Goal: Task Accomplishment & Management: Use online tool/utility

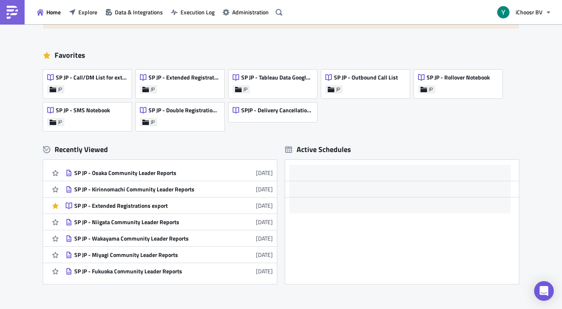
scroll to position [40, 0]
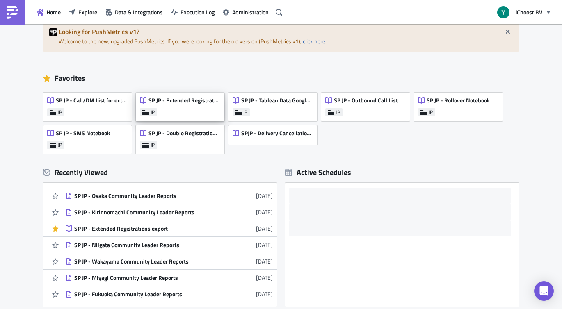
click at [195, 101] on span "SP JP - Extended Registrations export" at bounding box center [184, 100] width 71 height 7
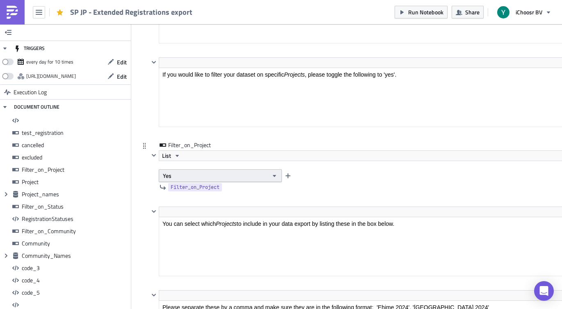
click at [252, 175] on button "Yes" at bounding box center [220, 176] width 123 height 13
click at [201, 199] on div "No" at bounding box center [198, 203] width 68 height 8
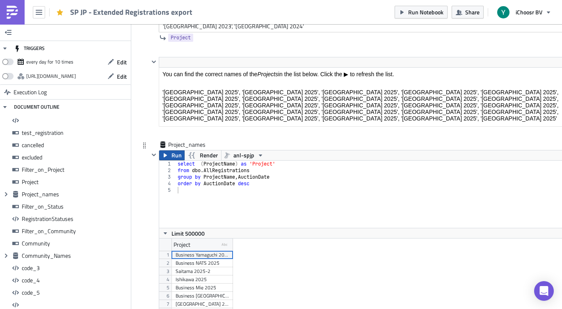
click at [174, 158] on span "Run" at bounding box center [177, 156] width 10 height 10
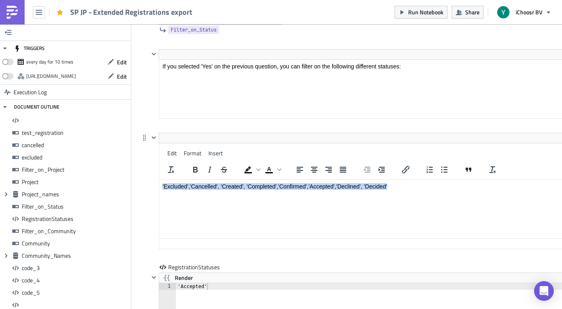
drag, startPoint x: 408, startPoint y: 186, endPoint x: 408, endPoint y: 147, distance: 39.0
click at [408, 180] on html "'Excluded','Cancelled', 'Created', 'Completed','Confirmed','Accepted','Declined…" at bounding box center [374, 186] width 431 height 13
copy p "'Excluded','Cancelled', 'Created', 'Completed','Confirmed','Accepted','Declined…"
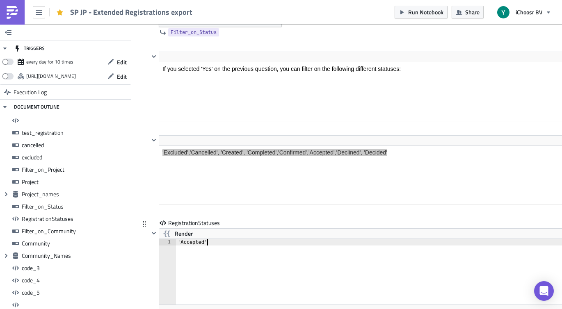
paste textarea "'Excluded','Cancelled', 'Created', 'Completed','Confirmed','Accepted','Declined…"
drag, startPoint x: 207, startPoint y: 241, endPoint x: 254, endPoint y: 253, distance: 48.1
click at [208, 241] on div "'Accepted''Excluded','Cancelled', 'Created', 'Completed','Confirmed','Accepted'…" at bounding box center [383, 278] width 415 height 79
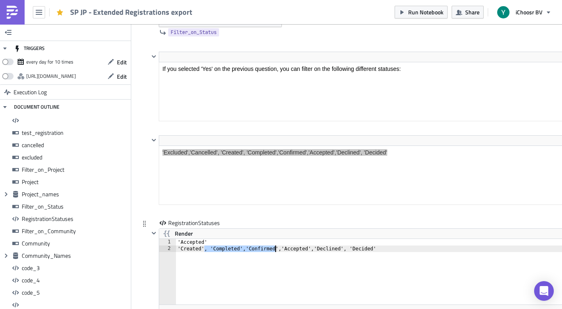
drag, startPoint x: 205, startPoint y: 250, endPoint x: 270, endPoint y: 250, distance: 65.3
click at [274, 250] on div "'Accepted' 'Created', 'Completed','Confirmed','Accepted','Declined', 'Decided'" at bounding box center [383, 278] width 415 height 79
click at [222, 248] on div "'Accepted' 'Created', 'Completed','Confirmed','Accepted','Declined', 'Decided'" at bounding box center [383, 278] width 415 height 79
drag, startPoint x: 222, startPoint y: 248, endPoint x: 262, endPoint y: 249, distance: 40.2
click at [262, 249] on div "'Accepted' 'Created', 'Completed','Confirmed','Accepted','Declined', 'Decided'" at bounding box center [383, 278] width 415 height 79
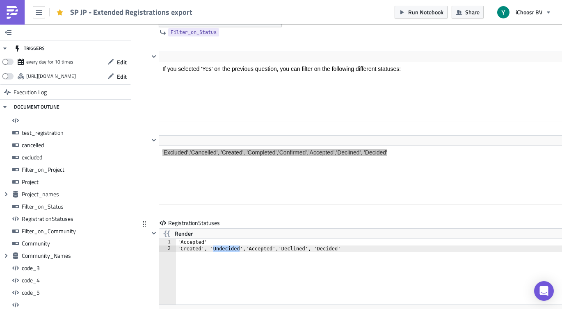
scroll to position [0, 13]
click at [357, 248] on div "'Accepted' 'Created', 'Undecided','Accepted','Declined', 'Decided'" at bounding box center [383, 278] width 415 height 79
drag, startPoint x: 357, startPoint y: 250, endPoint x: 243, endPoint y: 249, distance: 114.5
click at [243, 249] on div "'Accepted' 'Created', 'Undecided','Accepted','Declined', 'Decided'" at bounding box center [383, 278] width 415 height 79
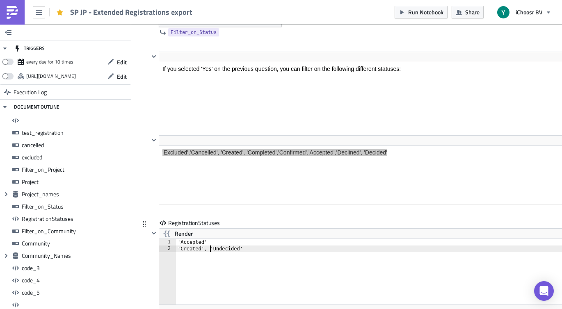
drag, startPoint x: 211, startPoint y: 250, endPoint x: 248, endPoint y: 253, distance: 37.5
click at [211, 250] on div "'Accepted' 'Created', 'Undecided'" at bounding box center [383, 278] width 415 height 79
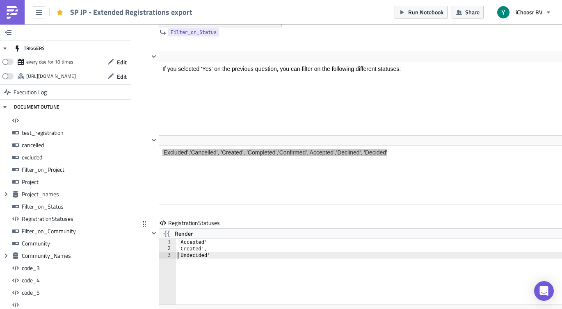
scroll to position [0, 0]
click at [237, 244] on div "'Accepted' 'Created', 'Undecided'" at bounding box center [383, 278] width 415 height 79
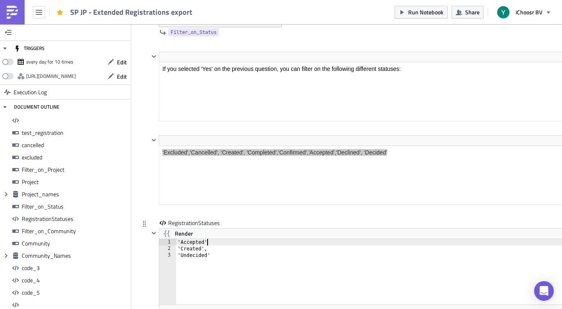
type textarea "、"
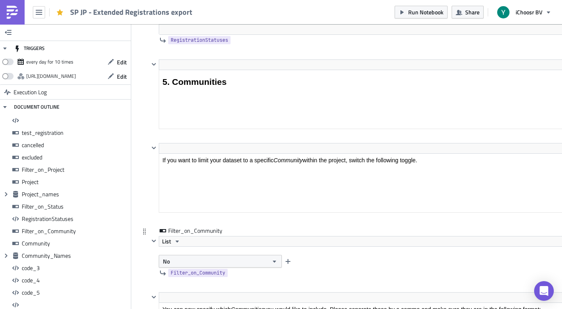
scroll to position [2779, 0]
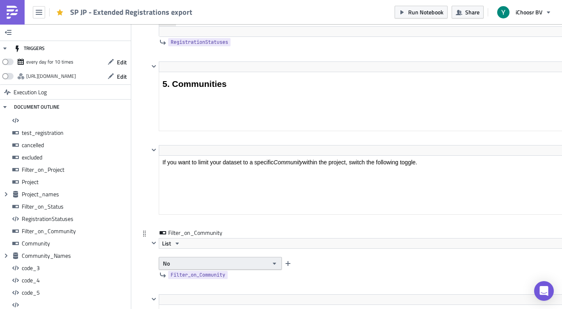
type textarea ","
click at [198, 262] on button "No" at bounding box center [220, 263] width 123 height 13
click at [181, 275] on div "Yes" at bounding box center [198, 278] width 68 height 8
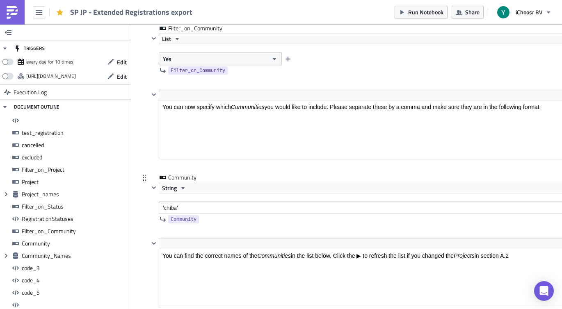
scroll to position [2977, 0]
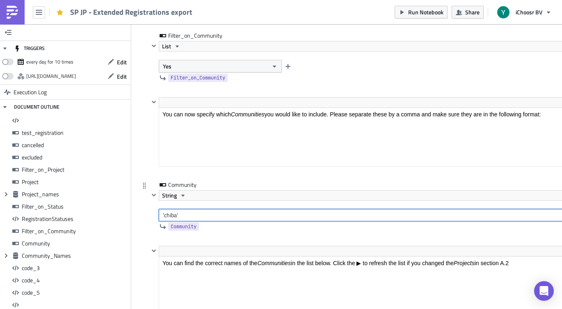
click at [169, 211] on input "'chiba'" at bounding box center [375, 215] width 432 height 12
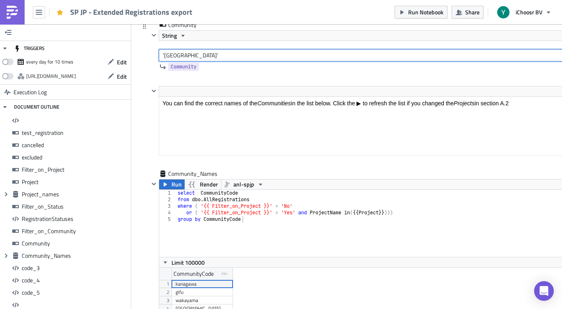
scroll to position [3147, 0]
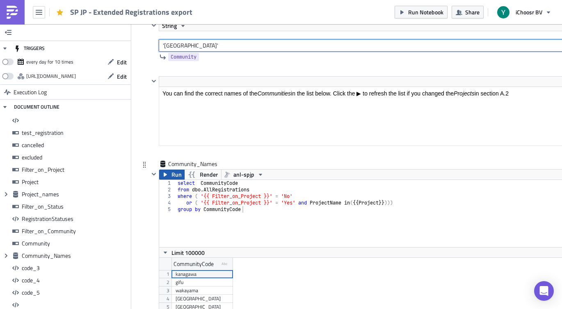
type input "'[GEOGRAPHIC_DATA]'"
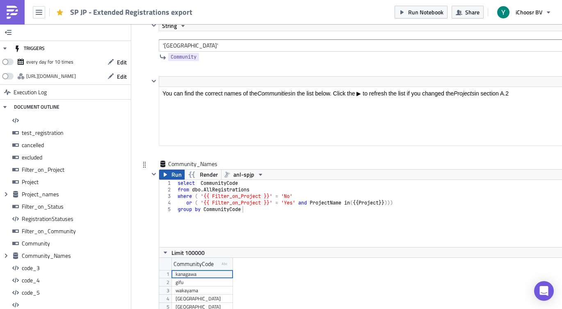
click at [172, 172] on span "Run" at bounding box center [177, 175] width 10 height 10
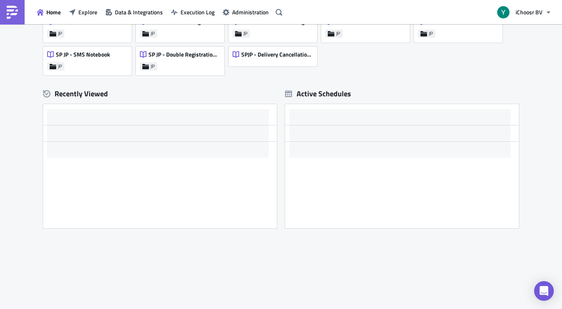
scroll to position [119, 0]
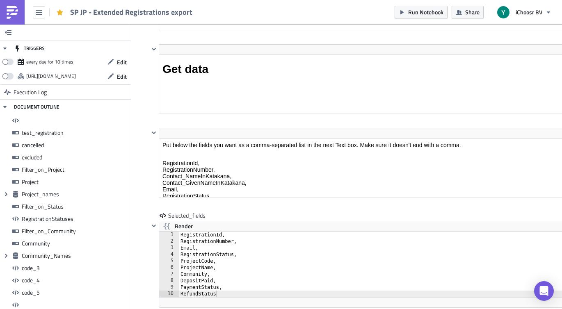
scroll to position [6434, 0]
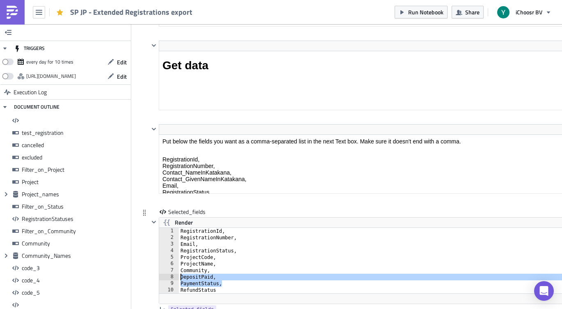
drag, startPoint x: 227, startPoint y: 284, endPoint x: 174, endPoint y: 278, distance: 53.3
click at [174, 278] on div "PaymentStatus, 1 2 3 4 5 6 7 8 9 10 RegistrationId, RegistrationNumber, Email, …" at bounding box center [374, 261] width 431 height 66
click at [195, 279] on div "RegistrationId, RegistrationNumber, Email, RegistrationStatus, ProjectCode, Pro…" at bounding box center [385, 267] width 412 height 79
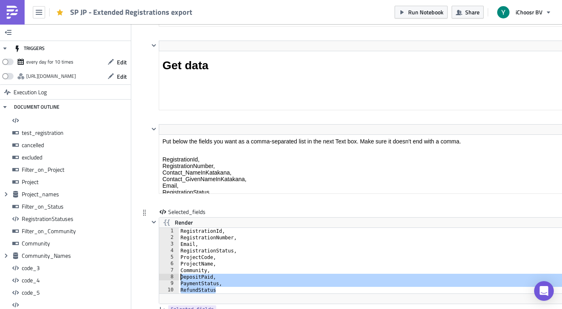
drag, startPoint x: 218, startPoint y: 291, endPoint x: 170, endPoint y: 279, distance: 49.8
click at [170, 279] on div "DepositPaid, 1 2 3 4 5 6 7 8 9 10 RegistrationId, RegistrationNumber, Email, Re…" at bounding box center [374, 261] width 431 height 66
type textarea "DepositPaid, PaymentStatus,"
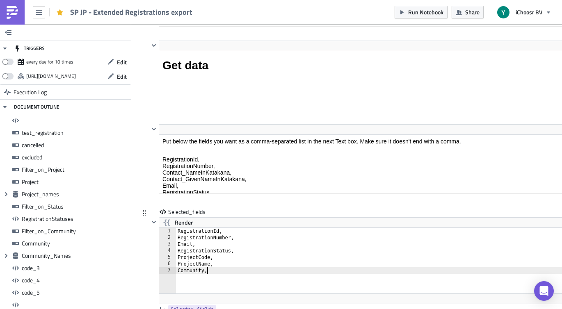
type textarea "Community"
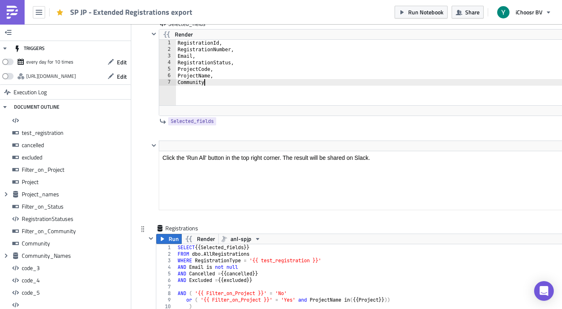
scroll to position [6625, 0]
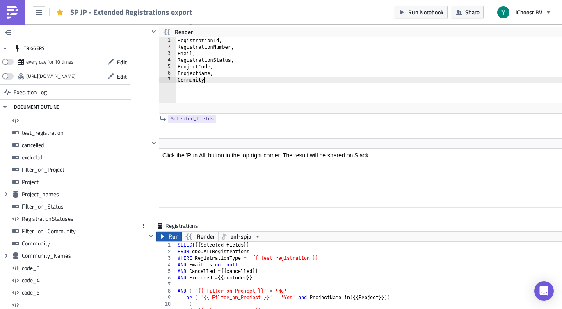
click at [170, 240] on span "Run" at bounding box center [174, 237] width 10 height 10
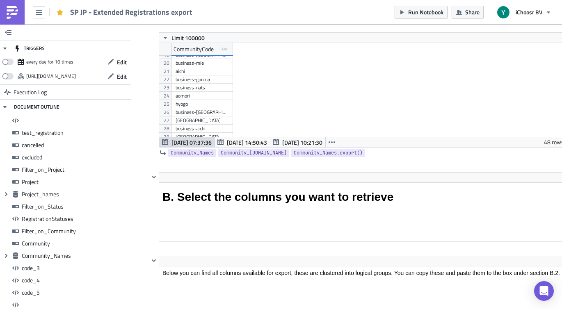
scroll to position [142, 0]
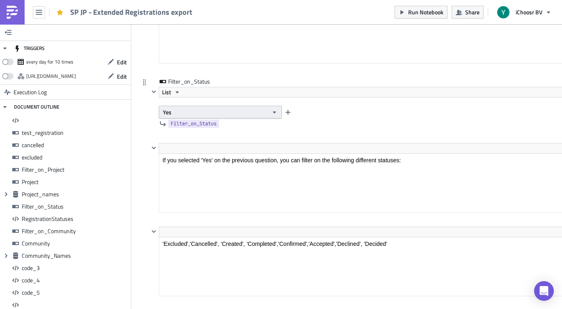
click at [173, 108] on button "Yes" at bounding box center [220, 112] width 123 height 13
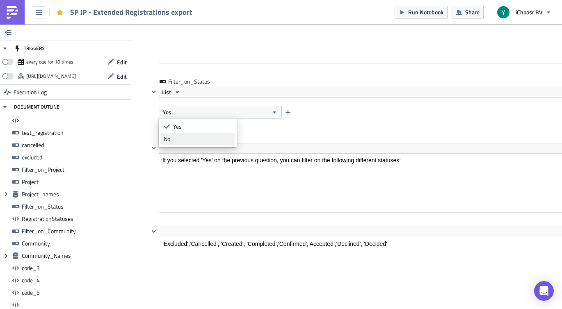
click at [175, 137] on div "No" at bounding box center [198, 139] width 68 height 8
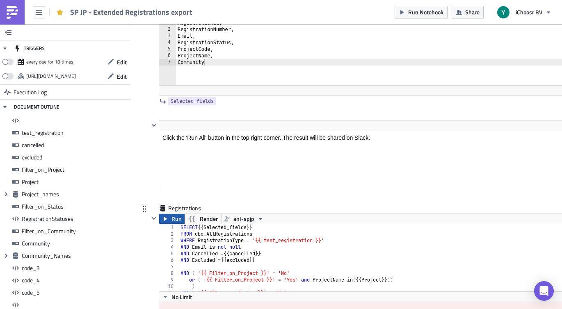
click at [174, 222] on span "Run" at bounding box center [177, 219] width 10 height 10
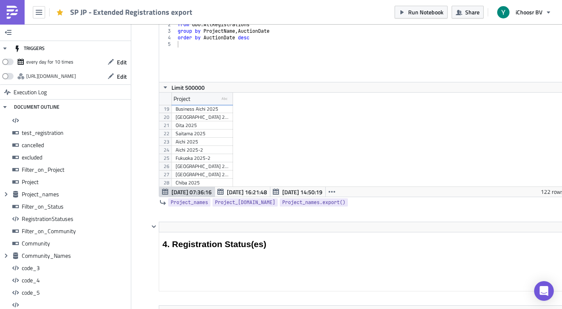
scroll to position [154, 0]
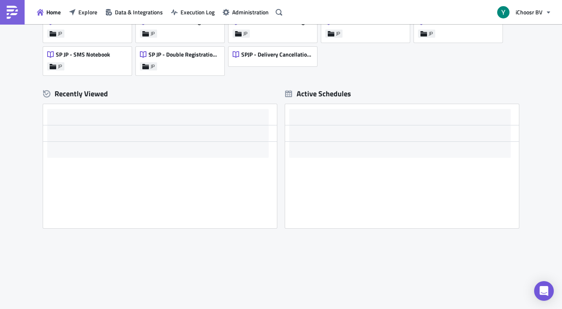
scroll to position [119, 0]
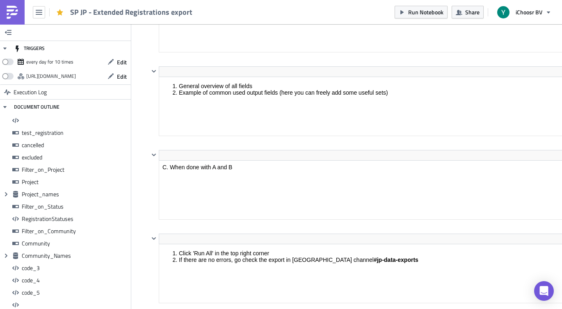
scroll to position [94, 428]
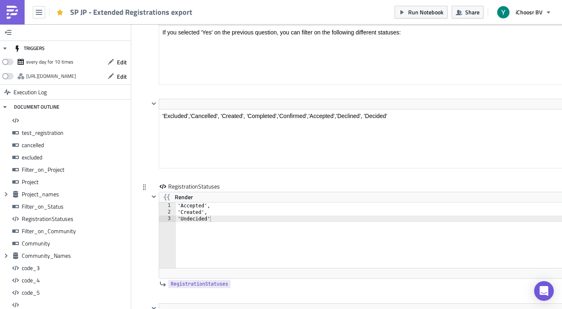
type textarea "'Created',"
click at [225, 216] on div "'Accepted', 'Created', 'Undecided'" at bounding box center [381, 242] width 411 height 79
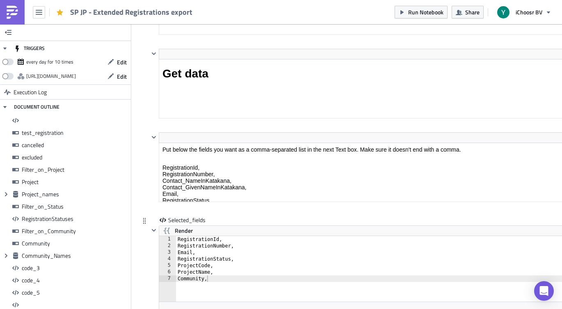
click at [233, 282] on div "RegistrationId, RegistrationNumber, Email, RegistrationStatus, ProjectCode, Pro…" at bounding box center [381, 275] width 411 height 79
type textarea "Community"
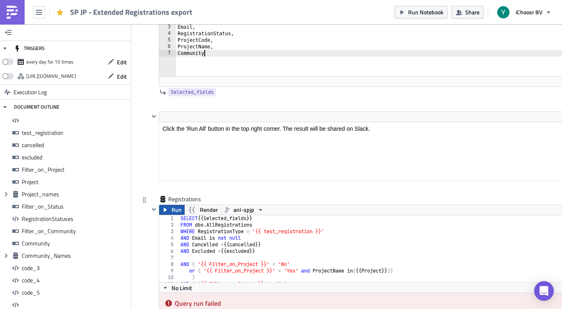
click at [165, 214] on button "Run" at bounding box center [171, 210] width 25 height 10
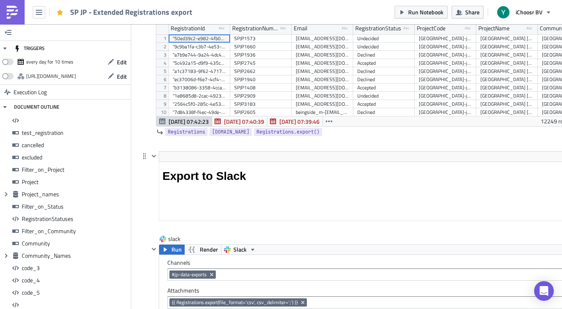
scroll to position [6928, 0]
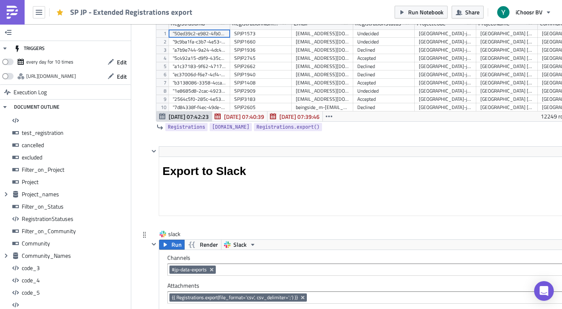
click at [174, 248] on span "Run" at bounding box center [177, 245] width 10 height 10
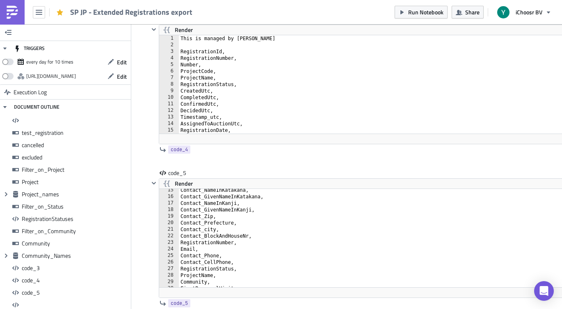
scroll to position [95, 0]
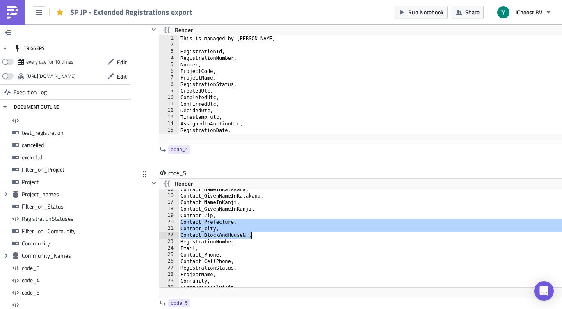
drag, startPoint x: 181, startPoint y: 221, endPoint x: 259, endPoint y: 236, distance: 78.9
click at [259, 236] on div "Contact_NameInKatakana, Contact_GivenNameInKatakana, Contact_NameInKanji, Conta…" at bounding box center [385, 242] width 412 height 112
type textarea "Contact_city, Contact_BlockAndHouseNr,"
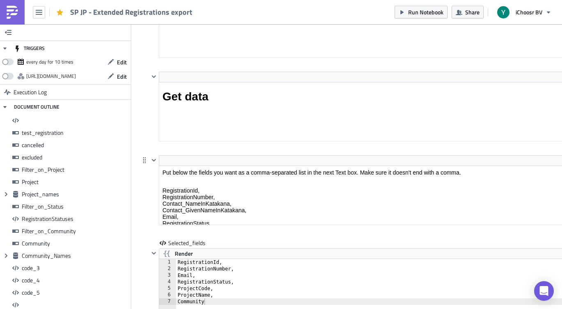
scroll to position [6407, 0]
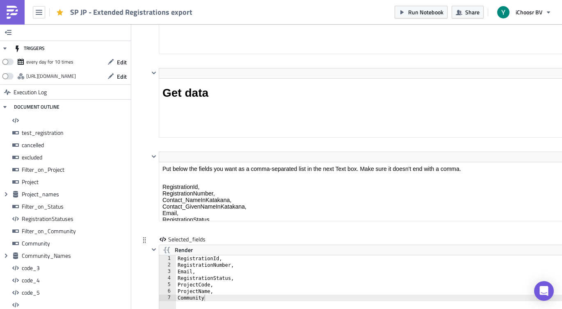
click at [224, 298] on div "RegistrationId, RegistrationNumber, Email, RegistrationStatus, ProjectCode, Pro…" at bounding box center [383, 295] width 415 height 79
type textarea "Community,"
paste textarea "Contact_BlockAndHouseNr,"
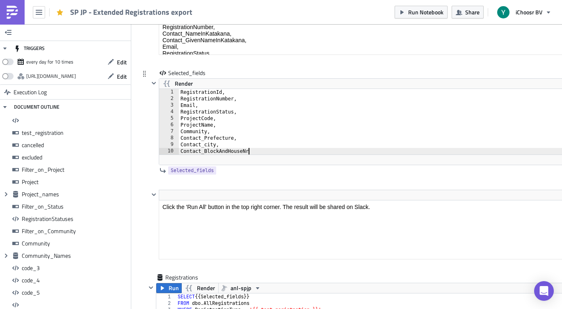
scroll to position [6590, 0]
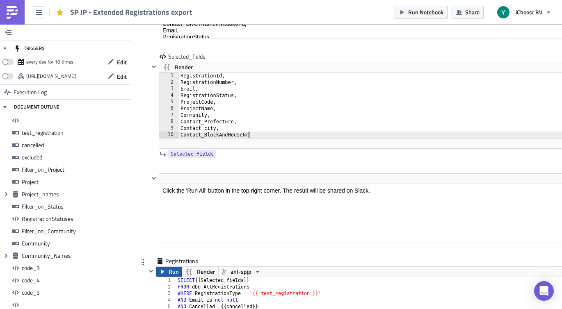
type textarea "Contact_BlockAndHouseNr"
click at [170, 269] on span "Run" at bounding box center [174, 272] width 10 height 10
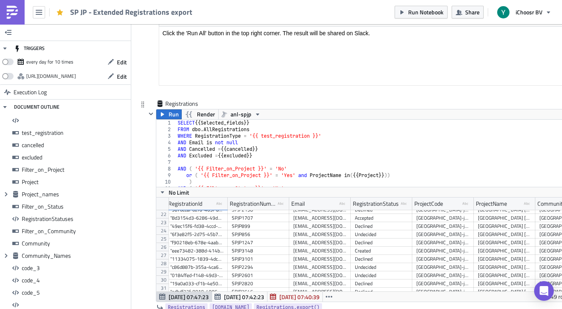
scroll to position [181, 2]
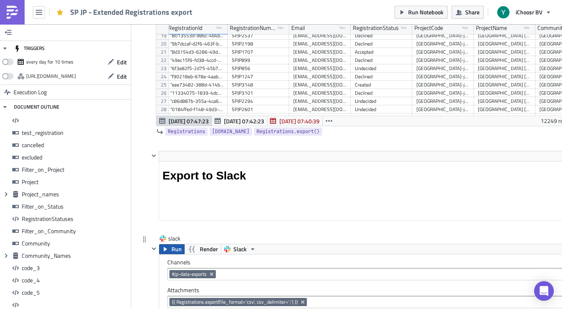
click at [174, 247] on span "Run" at bounding box center [177, 250] width 10 height 10
